Goal: Complete application form: Complete application form

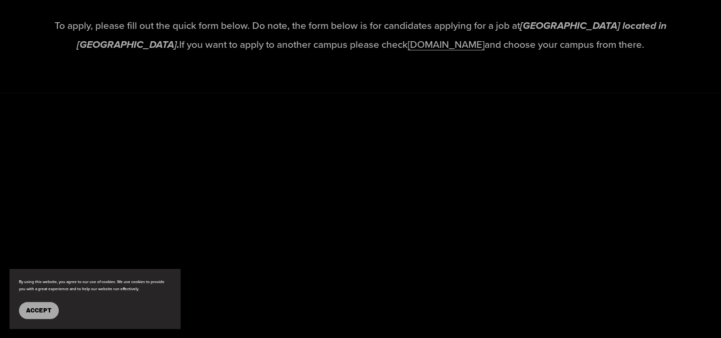
scroll to position [1554, 0]
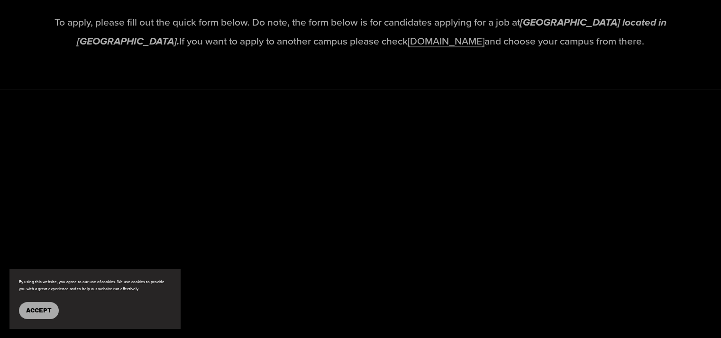
click at [420, 48] on link "[DOMAIN_NAME]" at bounding box center [445, 41] width 77 height 14
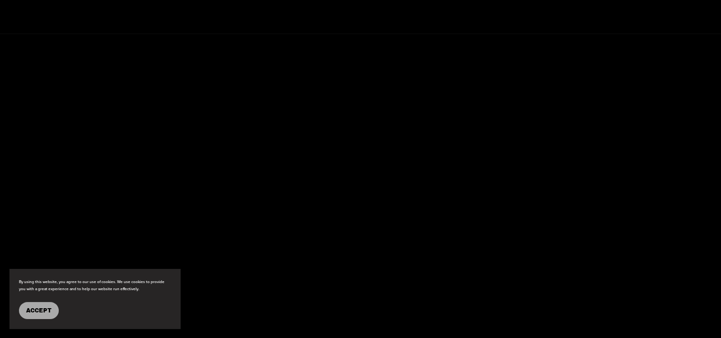
scroll to position [1611, 0]
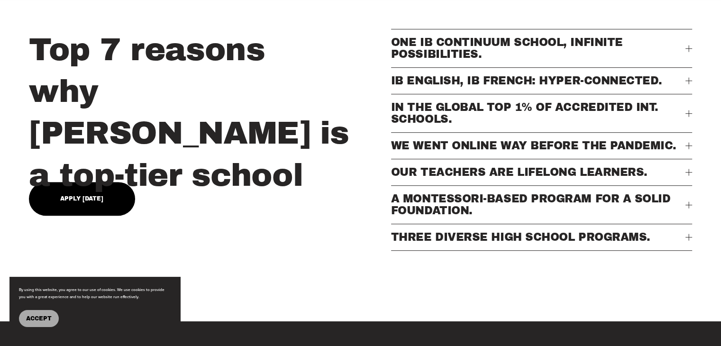
scroll to position [416, 0]
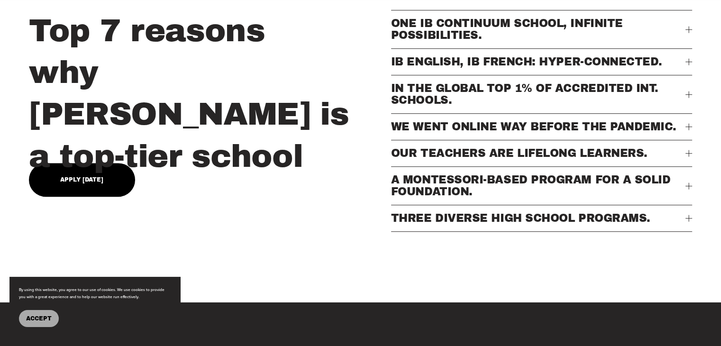
click at [66, 170] on link "Apply Today" at bounding box center [82, 180] width 106 height 34
type input "*****"
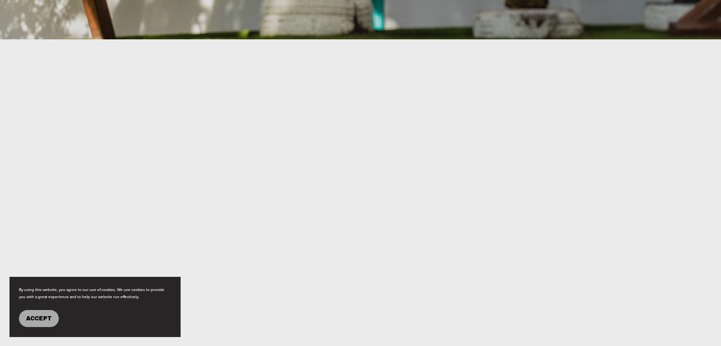
scroll to position [496, 0]
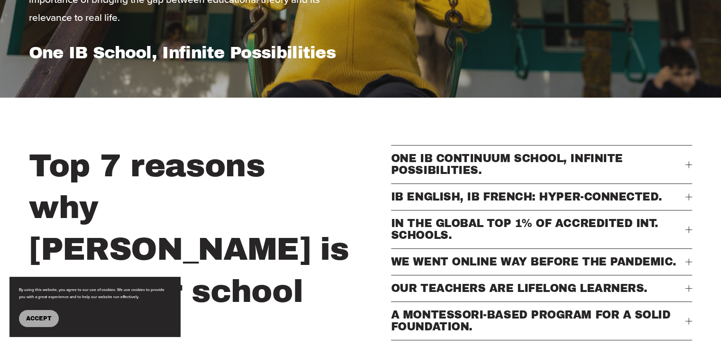
scroll to position [264, 0]
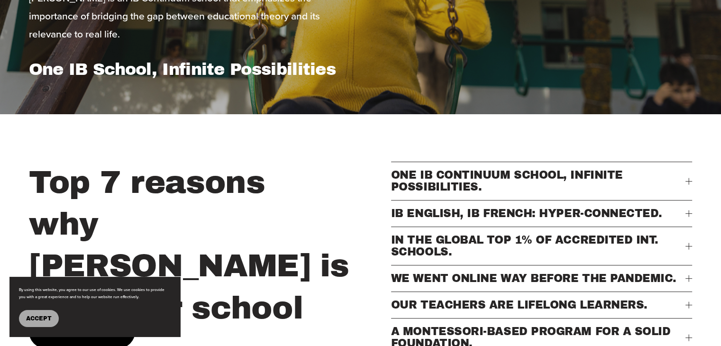
click at [41, 176] on h2 "Top 7 reasons why Eastwood is a top-tier school" at bounding box center [207, 245] width 357 height 167
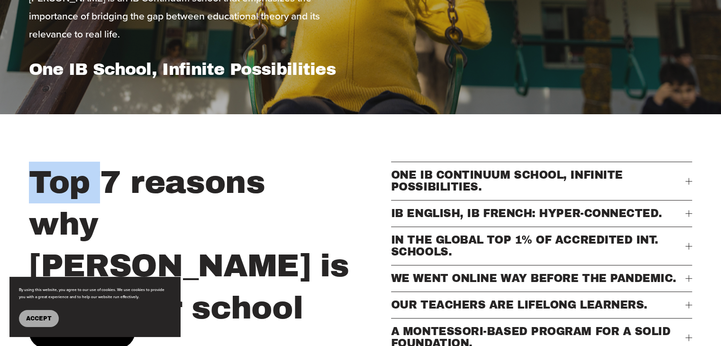
click at [41, 176] on h2 "Top 7 reasons why Eastwood is a top-tier school" at bounding box center [207, 245] width 357 height 167
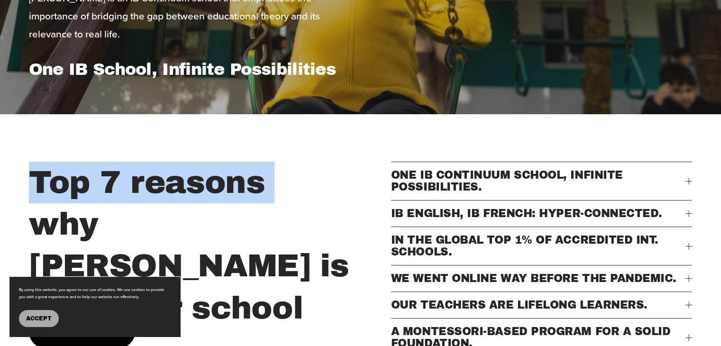
drag, startPoint x: 41, startPoint y: 176, endPoint x: 55, endPoint y: 178, distance: 13.9
click at [55, 178] on h2 "Top 7 reasons why Eastwood is a top-tier school" at bounding box center [207, 245] width 357 height 167
click at [39, 320] on span "Accept" at bounding box center [39, 318] width 26 height 7
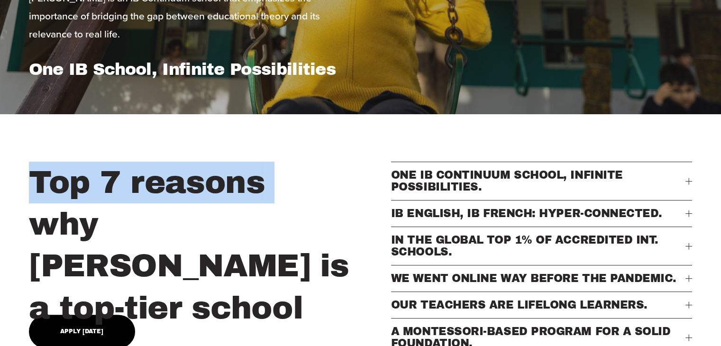
click at [39, 320] on link "Apply [DATE]" at bounding box center [82, 332] width 106 height 34
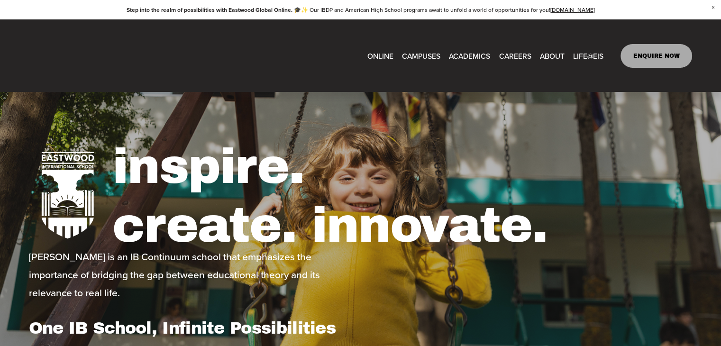
scroll to position [0, 0]
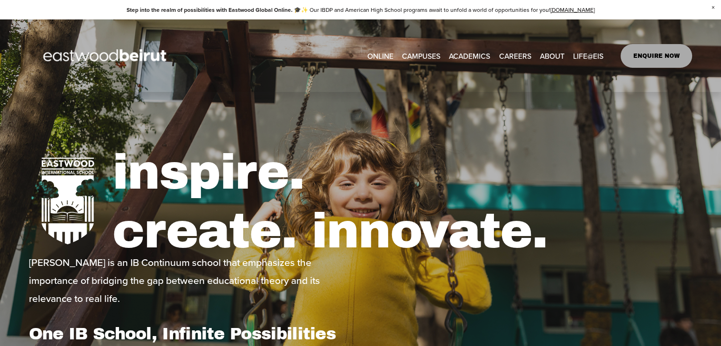
click at [0, 0] on link "EASTWOOD COLLEGE KAFARSHIMA" at bounding box center [0, 0] width 0 height 0
type input "*****"
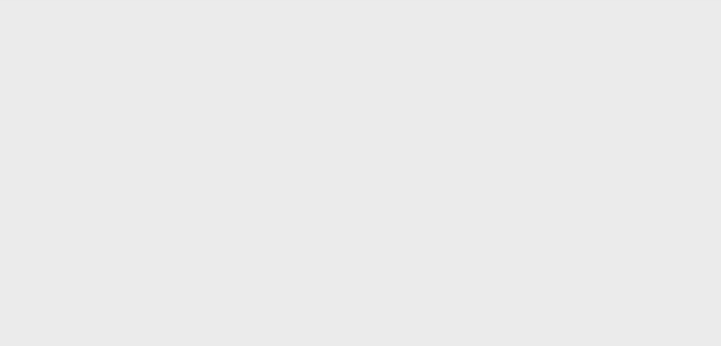
scroll to position [496, 0]
